Goal: Transaction & Acquisition: Purchase product/service

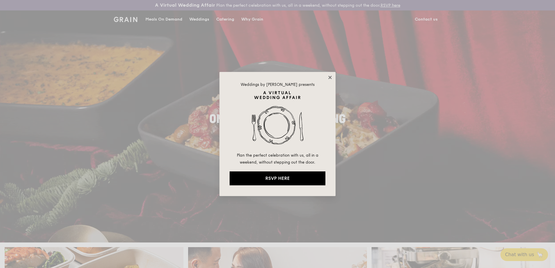
click at [327, 77] on icon at bounding box center [329, 77] width 5 height 5
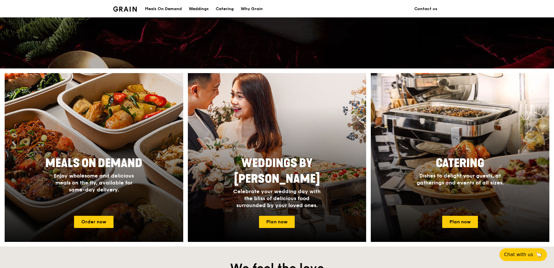
scroll to position [203, 0]
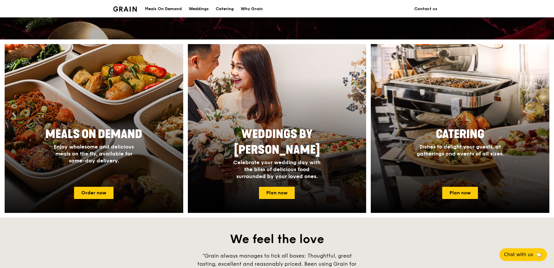
click at [95, 186] on div at bounding box center [94, 129] width 196 height 186
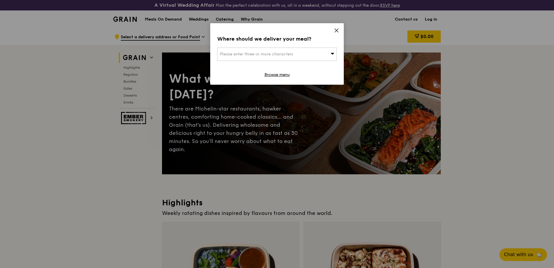
click at [335, 25] on div "Where should we deliver your meal? Please enter three or more characters Browse…" at bounding box center [277, 54] width 134 height 62
click at [338, 30] on icon at bounding box center [336, 30] width 5 height 5
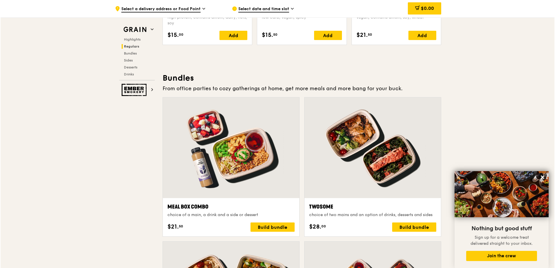
scroll to position [813, 0]
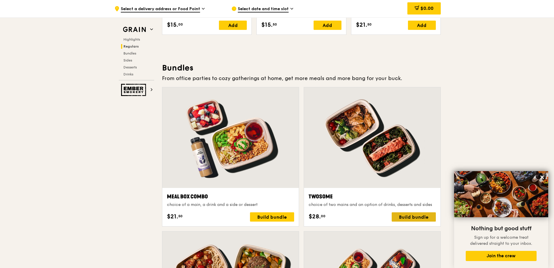
click at [422, 221] on div "Build bundle" at bounding box center [414, 217] width 44 height 9
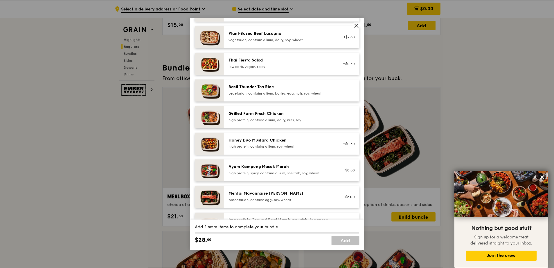
scroll to position [116, 0]
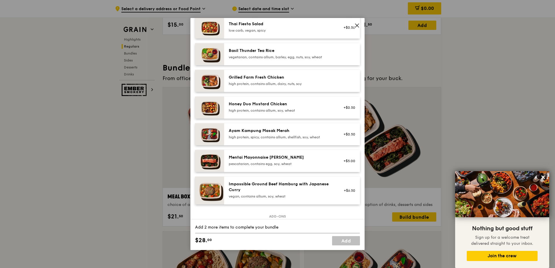
click at [298, 161] on div "Mentai Mayonnaise [PERSON_NAME] pescatarian, contains egg, soy, wheat" at bounding box center [281, 161] width 104 height 12
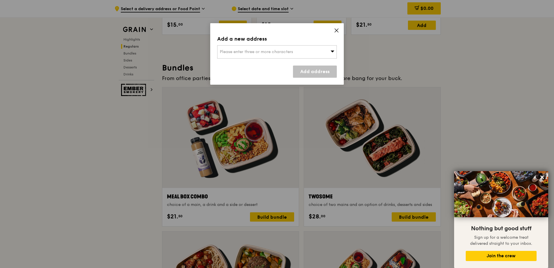
click at [338, 27] on div "Add a new address Please enter three or more characters Add address" at bounding box center [277, 54] width 134 height 62
click at [336, 31] on icon at bounding box center [336, 30] width 3 height 3
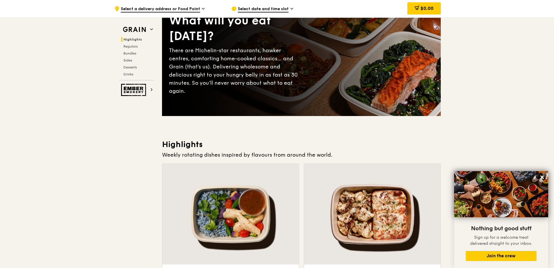
scroll to position [0, 0]
